Goal: Transaction & Acquisition: Purchase product/service

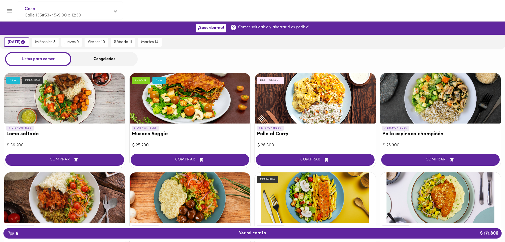
click at [122, 64] on div "Congelados" at bounding box center [104, 59] width 66 height 14
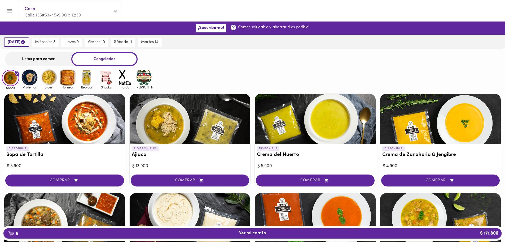
click at [265, 236] on button "6 Ver mi carrito $ 171.800" at bounding box center [252, 233] width 498 height 10
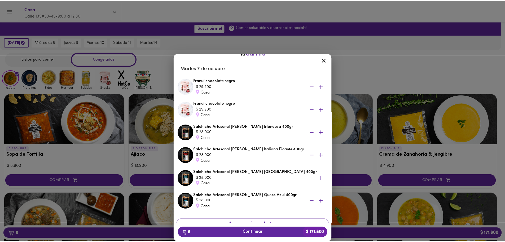
scroll to position [33, 0]
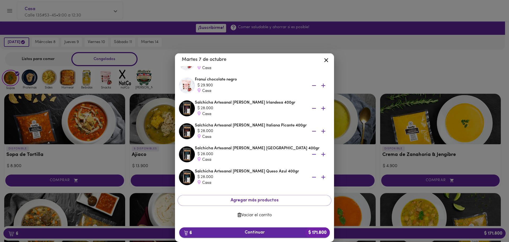
click at [244, 231] on span "6 Continuar $ 171.800" at bounding box center [255, 232] width 142 height 5
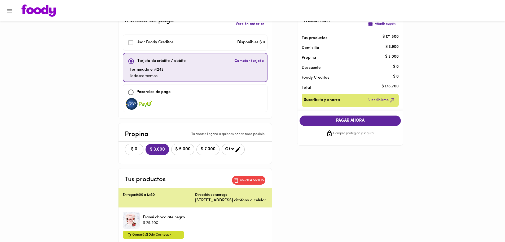
scroll to position [18, 0]
click at [206, 95] on div "Pasarelas de pago" at bounding box center [195, 92] width 140 height 11
checkbox input "false"
checkbox input "true"
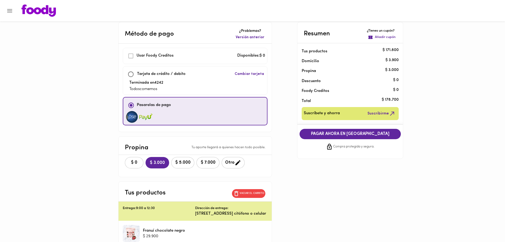
scroll to position [3, 0]
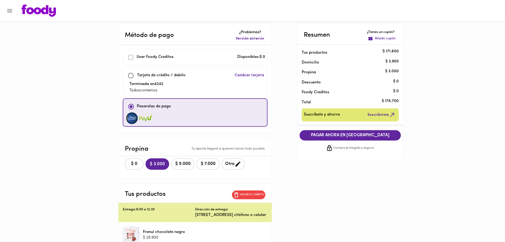
click at [381, 40] on p "Añadir cupón" at bounding box center [385, 38] width 21 height 5
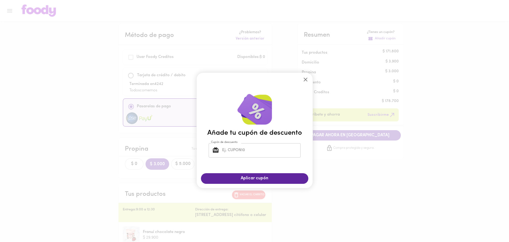
click at [245, 163] on div "Añade tu cupón de descuento Cupón de descuento Cupón de descuento" at bounding box center [255, 127] width 116 height 82
click at [244, 152] on input "Cupón de descuento" at bounding box center [261, 150] width 80 height 15
type input "TODOSCOMEMOS"
click at [247, 183] on button "Aplicar cupón" at bounding box center [254, 178] width 107 height 10
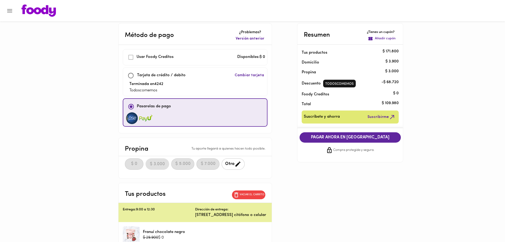
click at [279, 116] on div "Método de pago ¿Problemas? Versión anterior Usar [PERSON_NAME] Creditos Disponi…" at bounding box center [253, 213] width 310 height 380
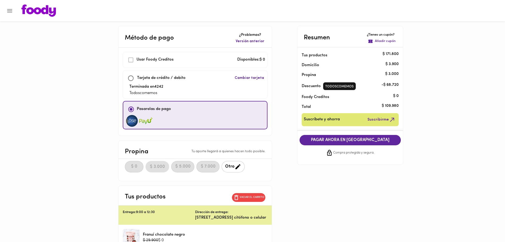
scroll to position [1, 0]
click at [279, 116] on div "Método de pago ¿Problemas? Versión anterior Usar [PERSON_NAME] Creditos Disponi…" at bounding box center [253, 216] width 310 height 380
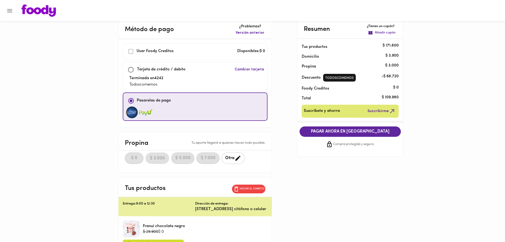
scroll to position [0, 0]
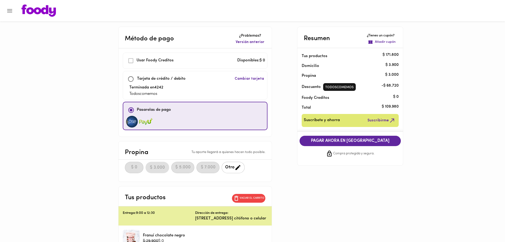
click at [36, 12] on img at bounding box center [38, 11] width 34 height 12
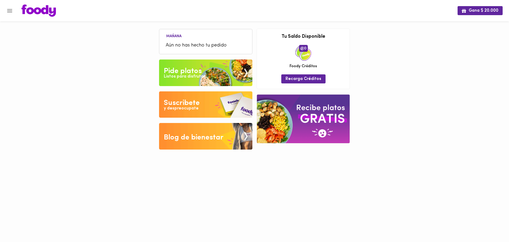
click at [232, 71] on img at bounding box center [205, 72] width 93 height 27
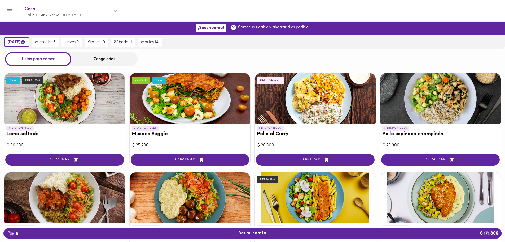
click at [102, 59] on div "Congelados" at bounding box center [104, 59] width 66 height 14
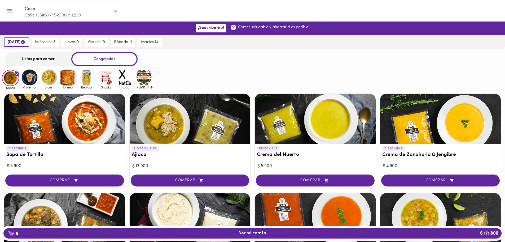
click at [109, 80] on img at bounding box center [105, 77] width 17 height 17
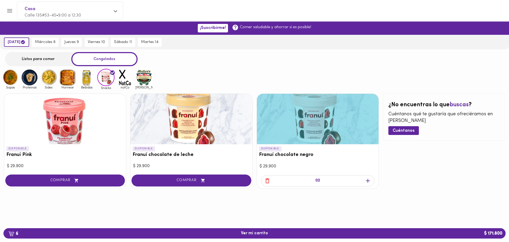
click at [367, 181] on icon "button" at bounding box center [368, 180] width 7 height 7
click at [237, 215] on div at bounding box center [254, 206] width 509 height 27
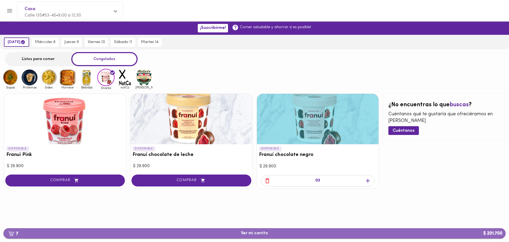
click at [255, 235] on span "7 Ver mi carrito $ 201.700" at bounding box center [254, 233] width 27 height 5
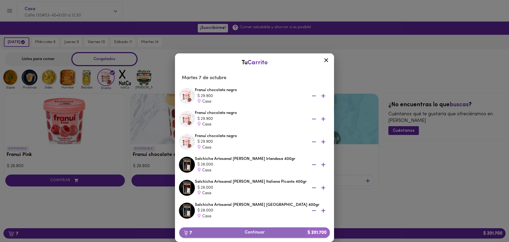
click at [248, 232] on span "7 Continuar $ 201.700" at bounding box center [255, 232] width 142 height 5
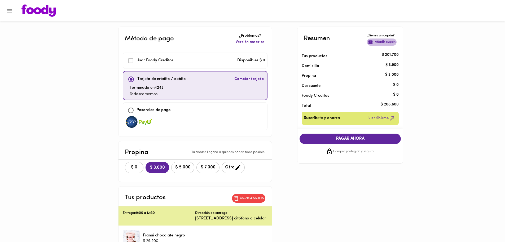
click at [378, 42] on p "Añadir cupón" at bounding box center [385, 42] width 21 height 5
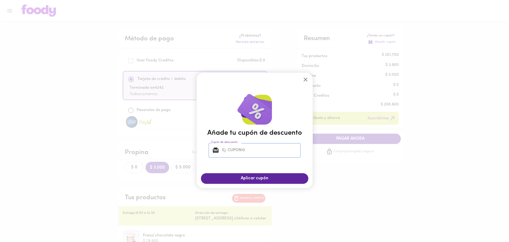
click at [244, 150] on input "Cupón de descuento" at bounding box center [261, 150] width 80 height 15
type input "TODOSCOMEMOS"
click at [243, 176] on span "Aplicar cupón" at bounding box center [254, 178] width 97 height 5
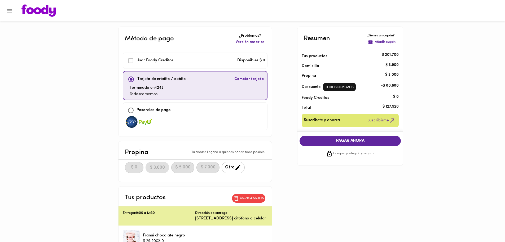
click at [234, 120] on div at bounding box center [195, 122] width 140 height 12
checkbox input "false"
checkbox input "true"
